Goal: Obtain resource: Download file/media

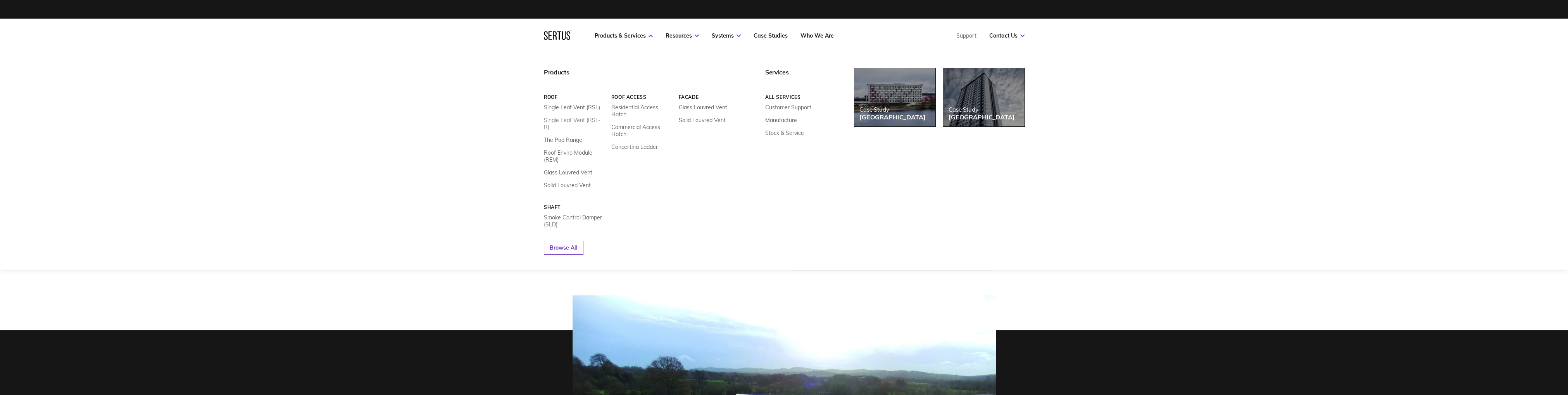
click at [593, 121] on link "Single Leaf Vent (RSL-R)" at bounding box center [574, 124] width 61 height 14
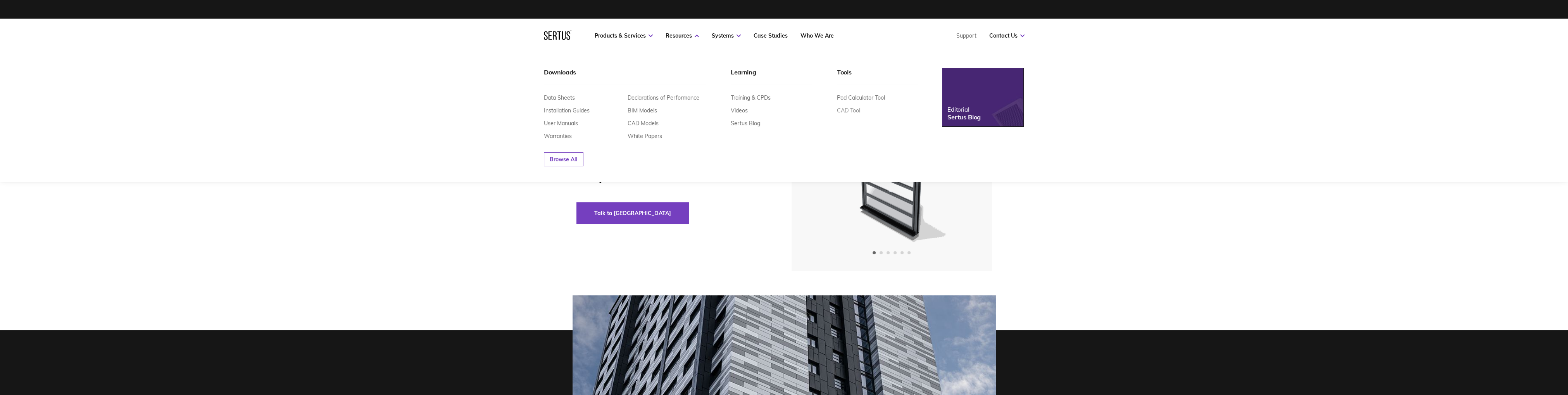
click at [853, 113] on link "CAD Tool" at bounding box center [849, 110] width 23 height 7
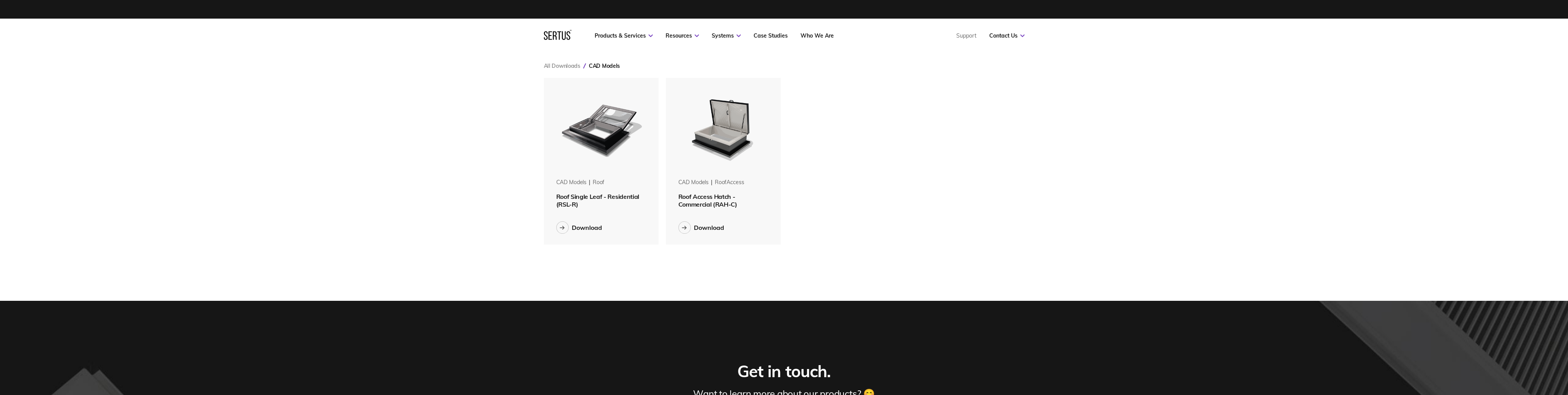
scroll to position [167, 481]
click at [604, 220] on div "Download" at bounding box center [601, 228] width 90 height 34
click at [600, 229] on div "Download" at bounding box center [587, 227] width 30 height 8
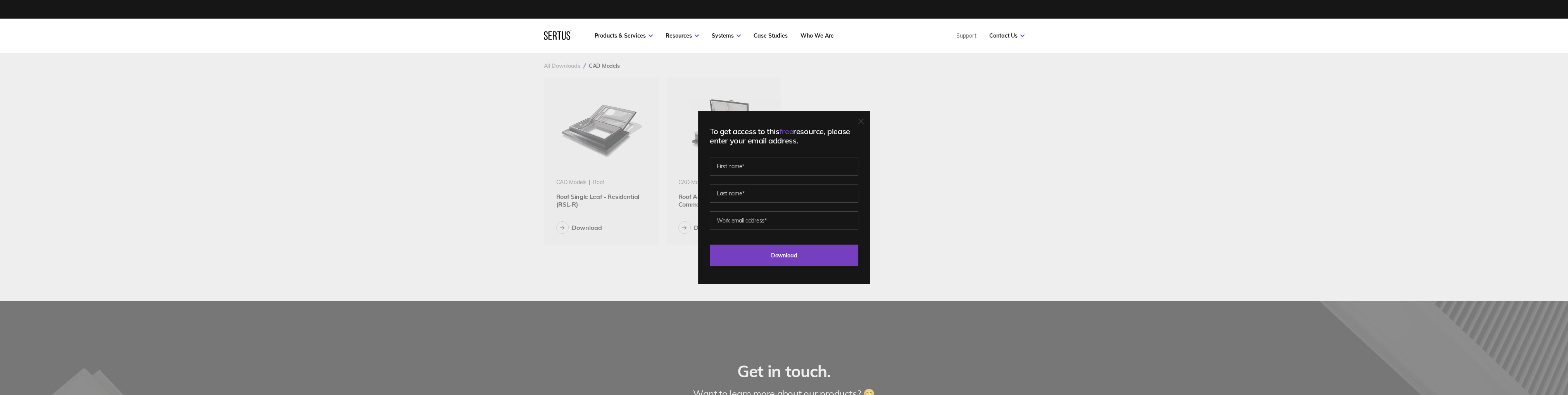
click at [1004, 128] on div "To get access to this free resource, please enter your email address. Last Down…" at bounding box center [784, 197] width 1568 height 395
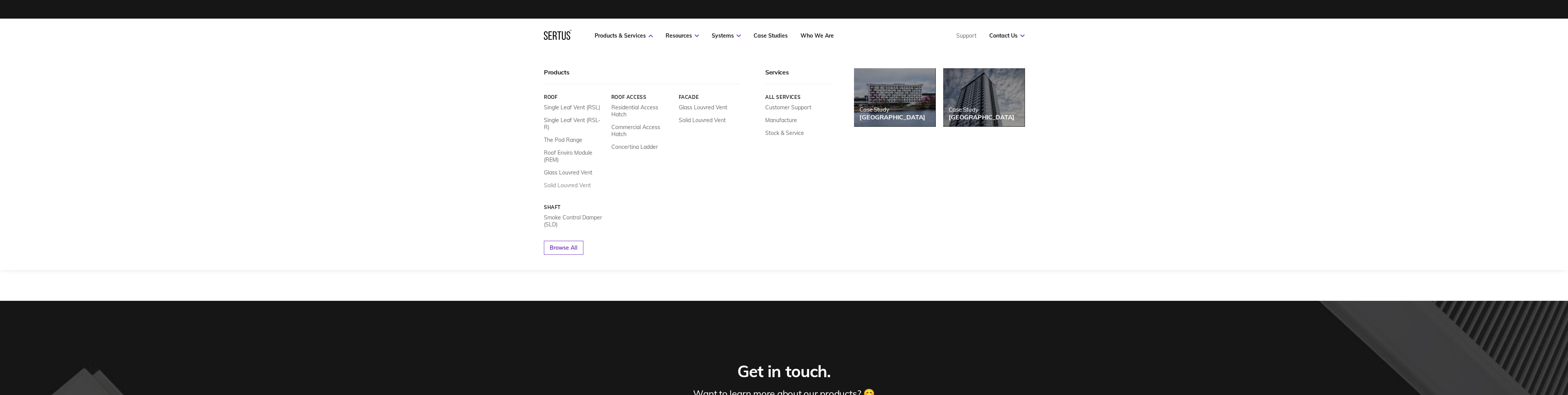
click at [570, 182] on link "Solid Louvred Vent" at bounding box center [567, 185] width 47 height 7
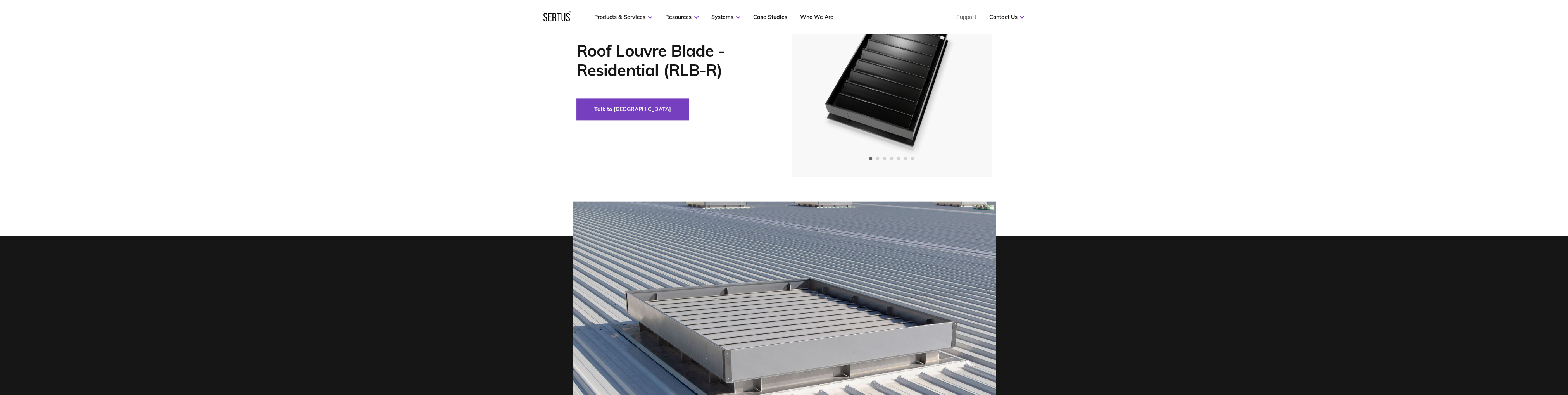
scroll to position [41, 0]
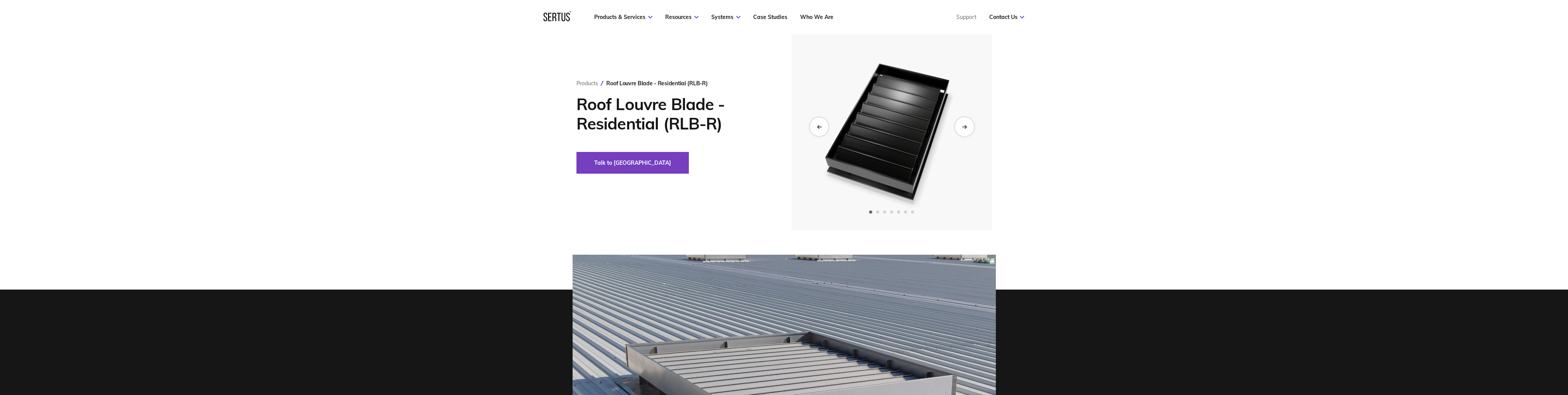
click at [966, 127] on icon "Next slide" at bounding box center [965, 126] width 2 height 3
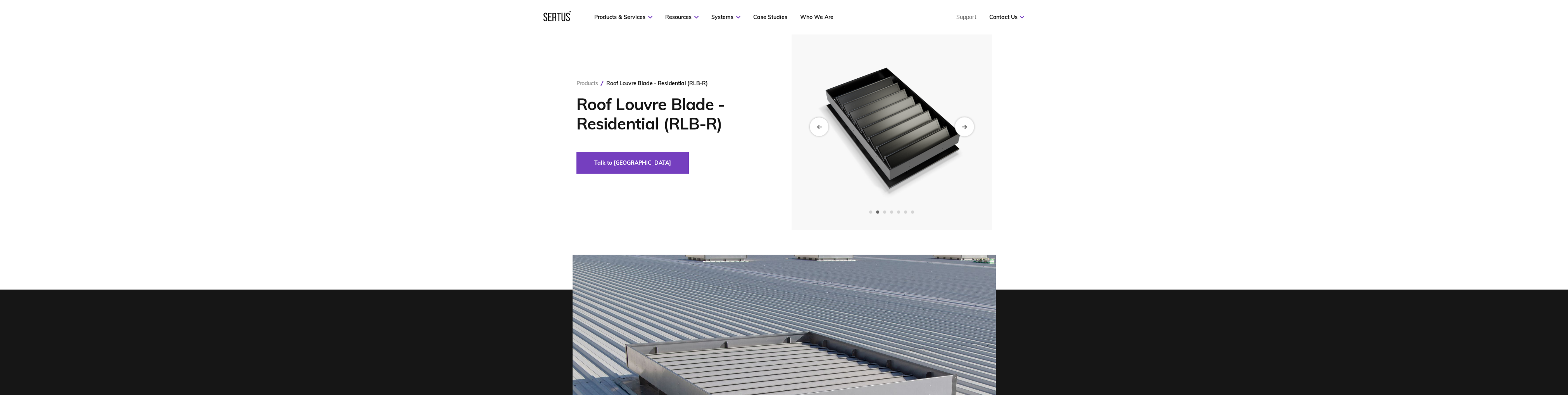
click at [967, 127] on div "Next slide" at bounding box center [964, 126] width 19 height 19
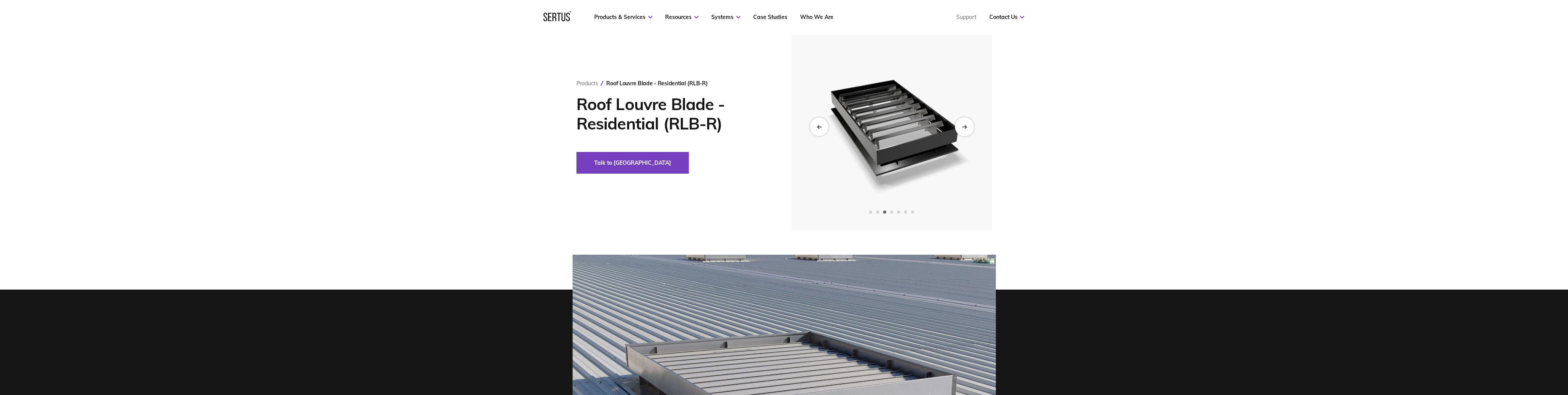
click at [967, 127] on div "Next slide" at bounding box center [964, 126] width 19 height 19
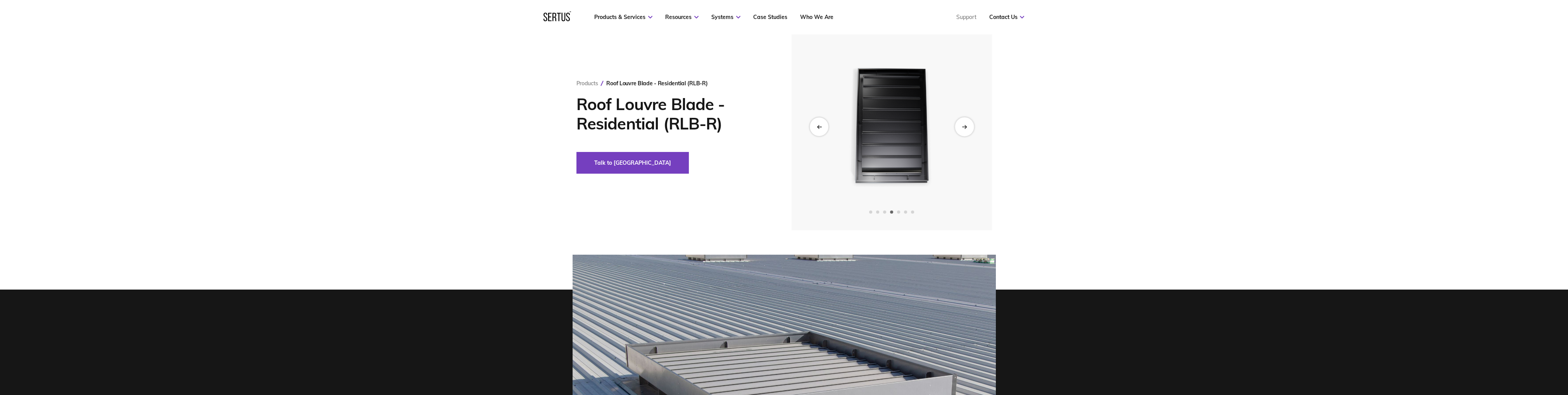
click at [967, 127] on icon "Next slide" at bounding box center [964, 126] width 5 height 4
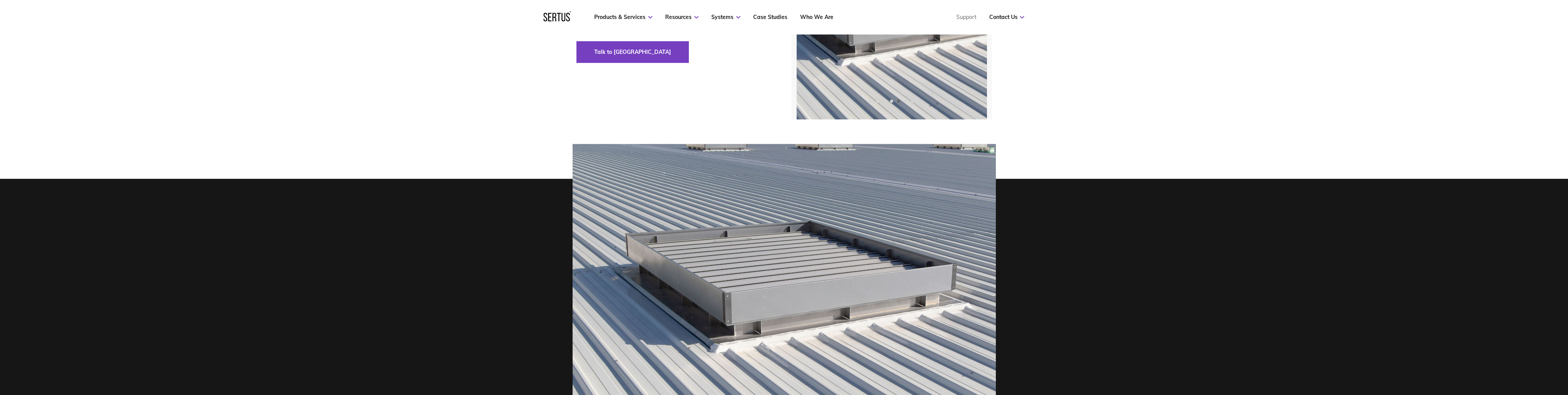
scroll to position [122, 0]
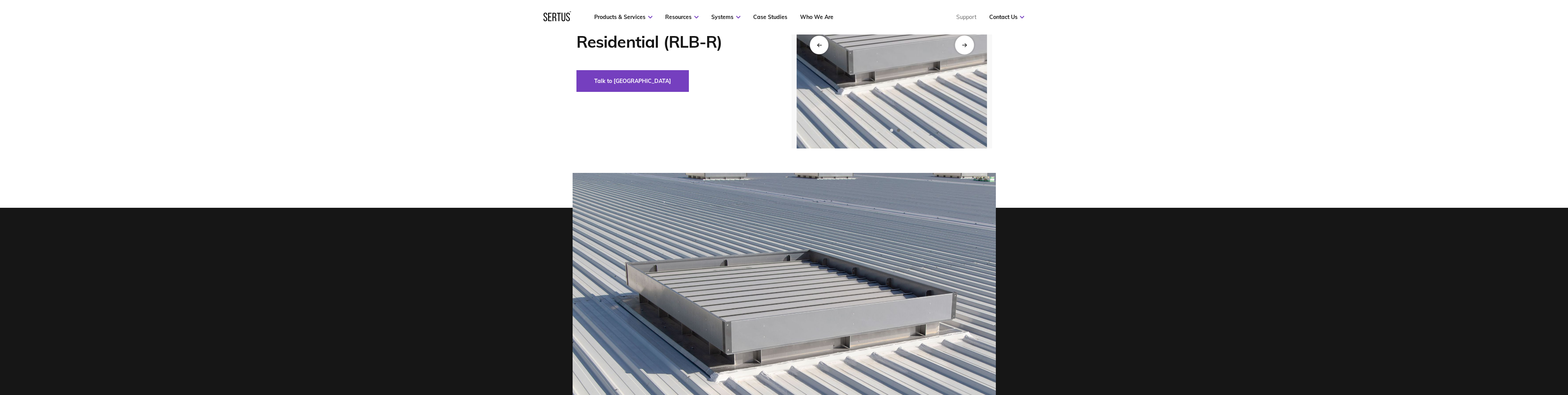
click at [968, 46] on div "Next slide" at bounding box center [964, 44] width 19 height 19
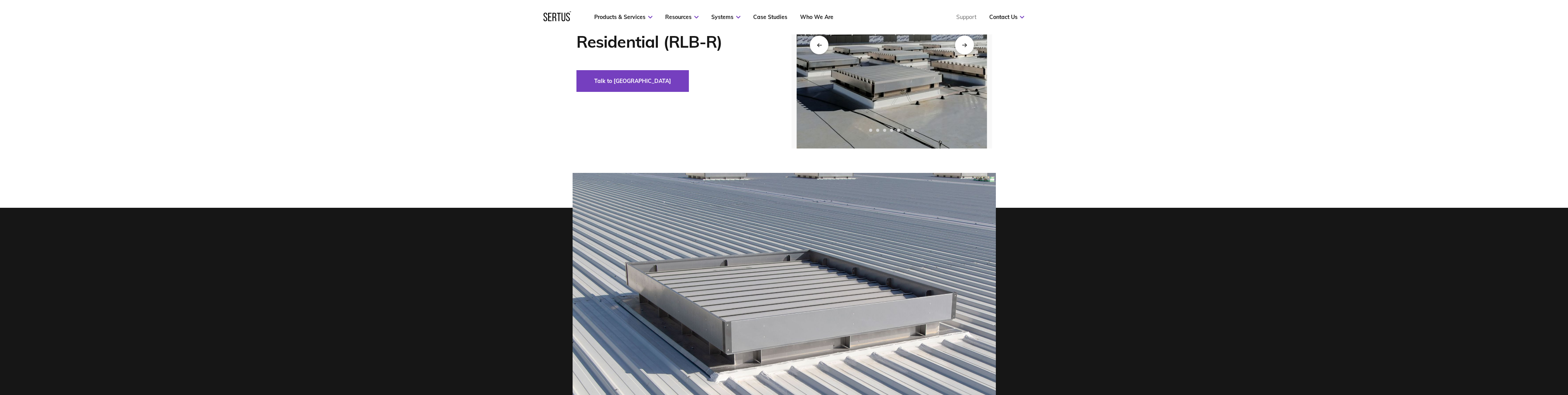
click at [964, 50] on div "Next slide" at bounding box center [964, 44] width 19 height 19
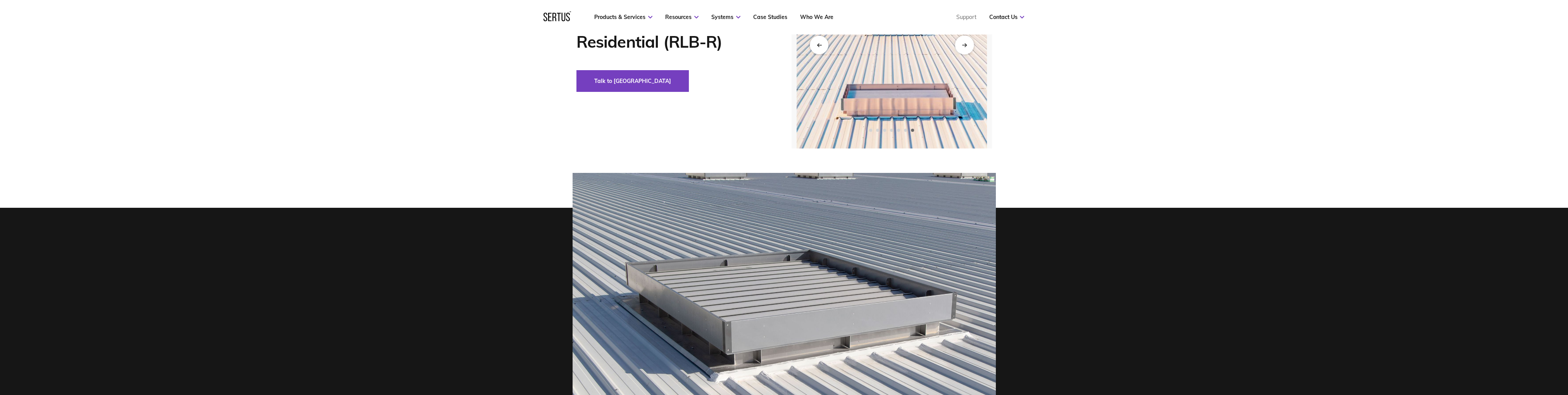
click at [964, 50] on div "Next slide" at bounding box center [964, 44] width 19 height 19
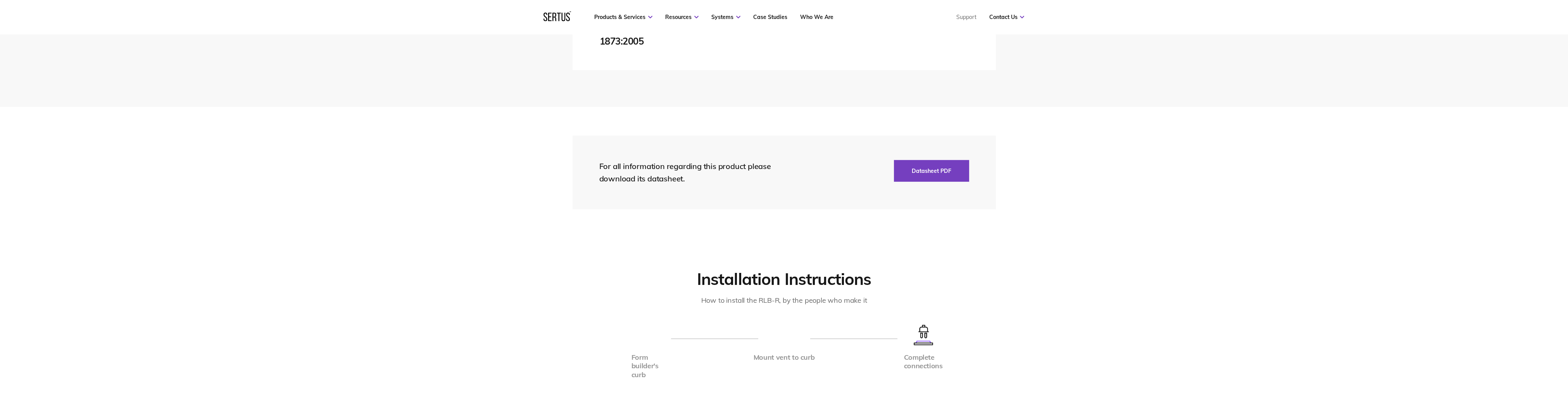
scroll to position [1678, 0]
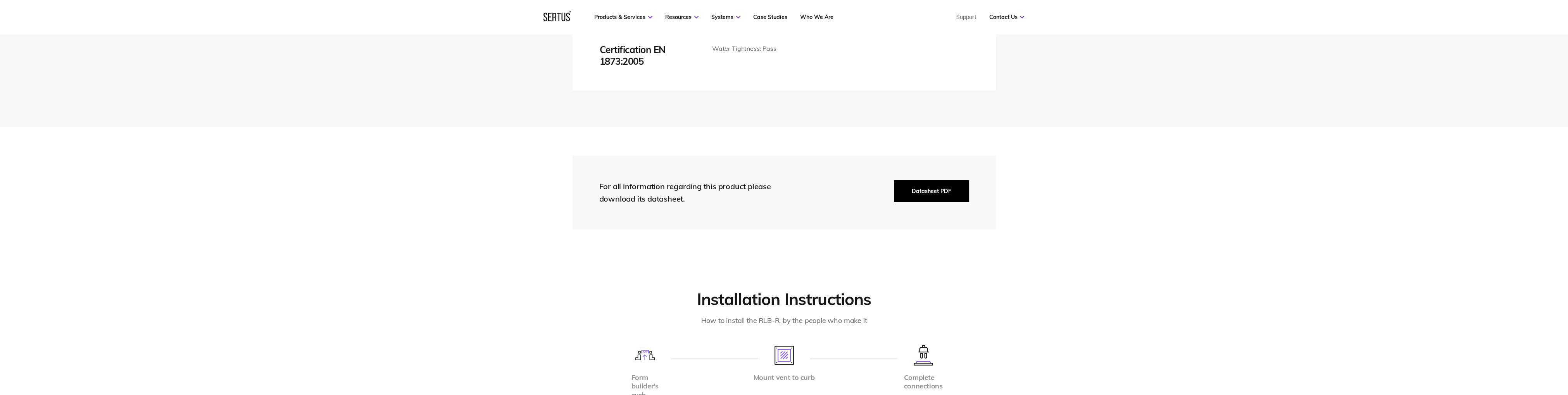
click at [954, 193] on button "Datasheet PDF" at bounding box center [932, 191] width 75 height 22
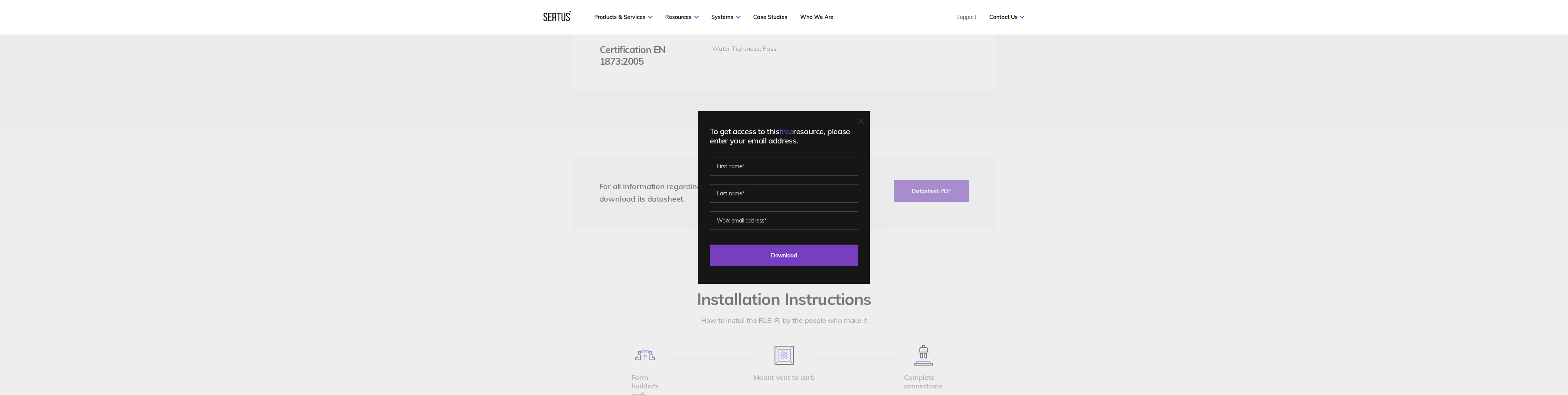
click at [867, 120] on div "To get access to this free resource, please enter your email address. Last Down…" at bounding box center [784, 197] width 172 height 172
click at [735, 167] on input "text" at bounding box center [784, 166] width 149 height 19
click at [734, 166] on input "text" at bounding box center [784, 166] width 149 height 19
type input "[PERSON_NAME]"
click at [744, 193] on input "text" at bounding box center [784, 193] width 149 height 19
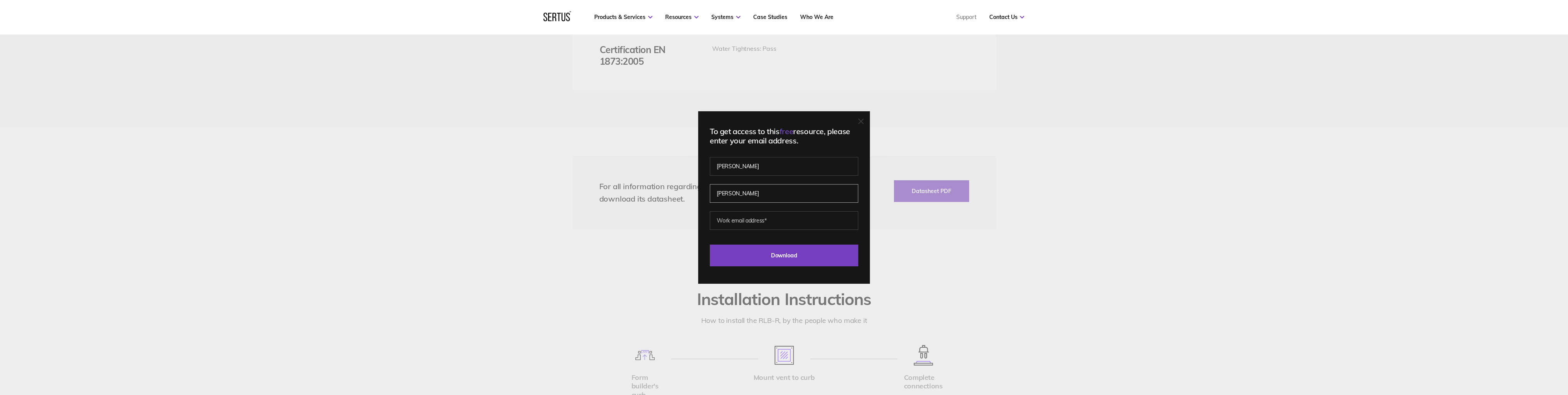
type input "[PERSON_NAME]"
click at [747, 219] on input "email" at bounding box center [784, 220] width 149 height 19
type input "[PERSON_NAME][EMAIL_ADDRESS][DOMAIN_NAME]"
click at [780, 258] on input "Download" at bounding box center [784, 256] width 149 height 22
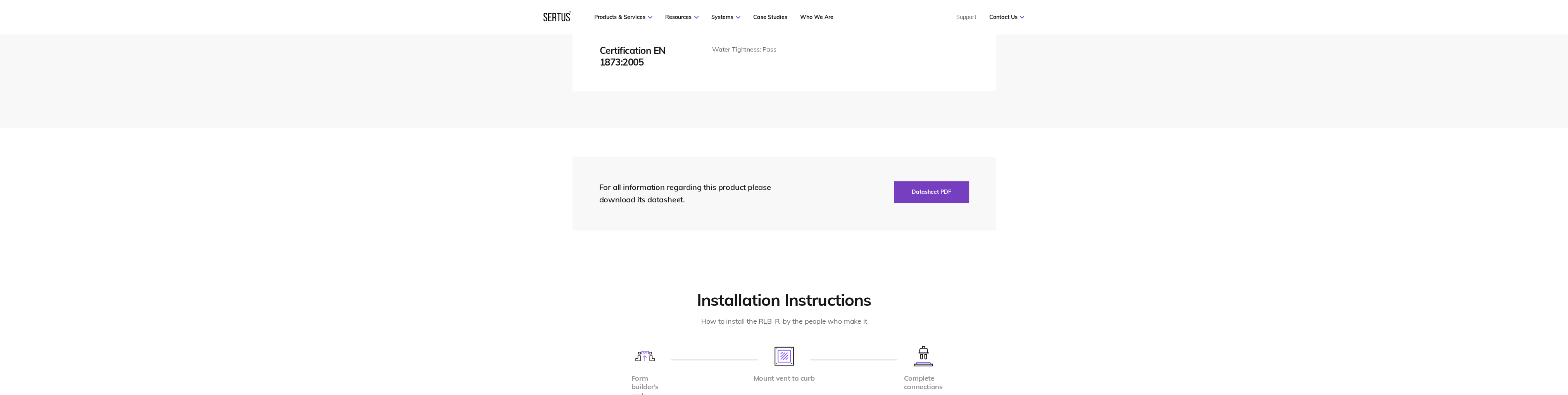
scroll to position [1596, 0]
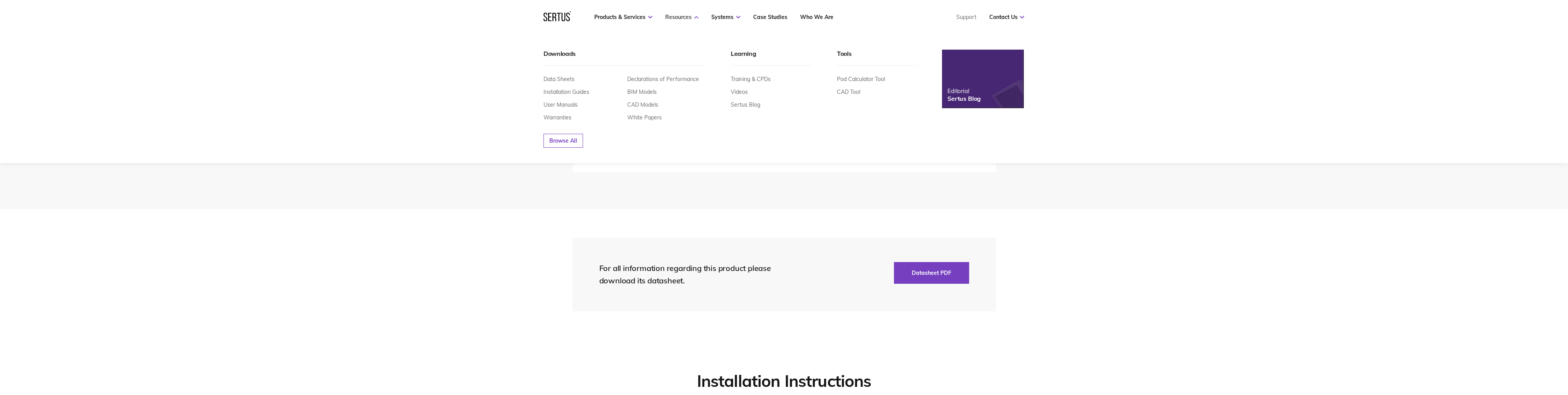
click at [698, 18] on icon at bounding box center [696, 17] width 4 height 2
click at [847, 93] on link "CAD Tool" at bounding box center [849, 91] width 23 height 7
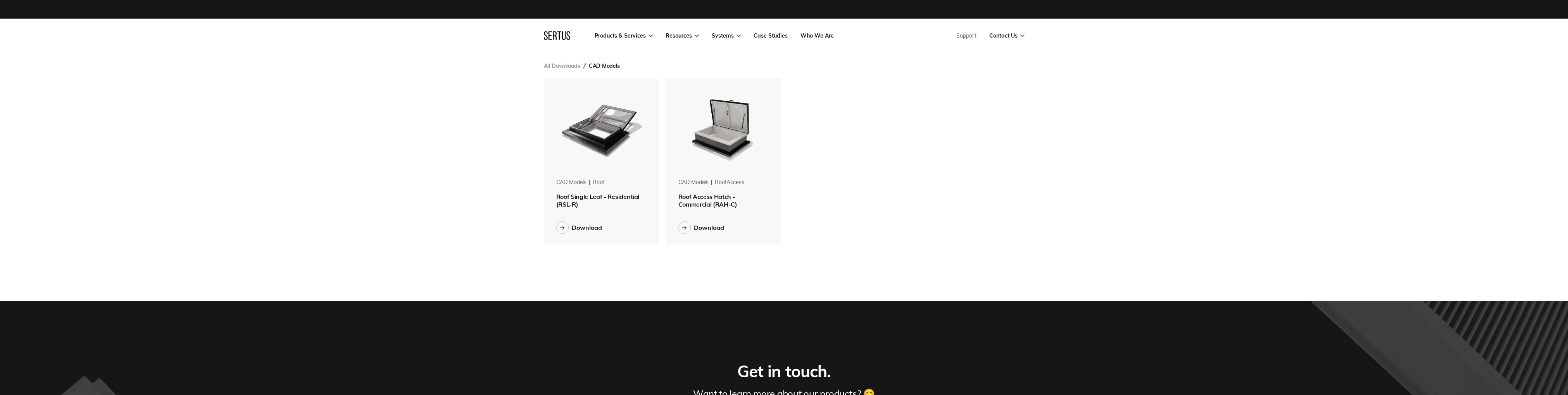
scroll to position [167, 481]
